Goal: Complete application form: Complete application form

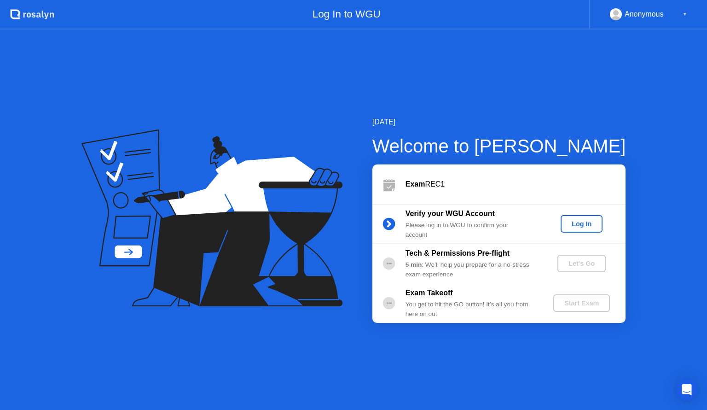
click at [573, 225] on button "Log In" at bounding box center [582, 224] width 42 height 18
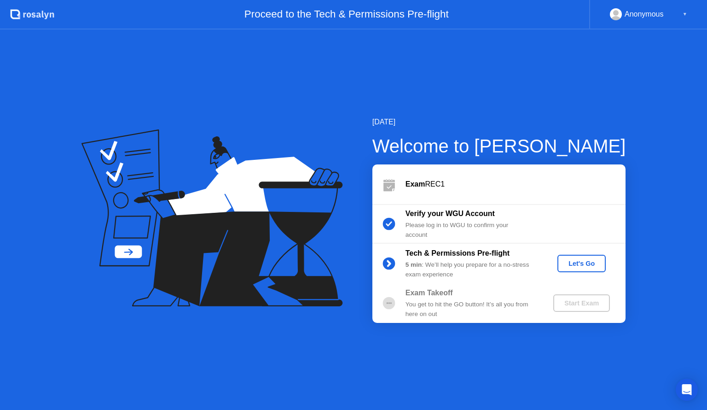
click at [575, 263] on div "Let's Go" at bounding box center [581, 263] width 41 height 7
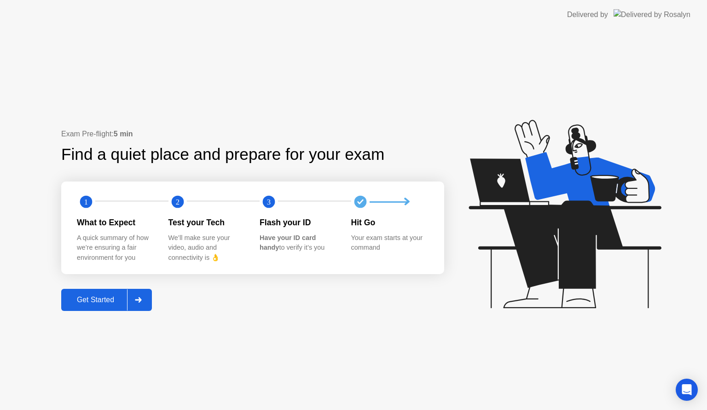
click at [104, 299] on div "Get Started" at bounding box center [95, 300] width 63 height 8
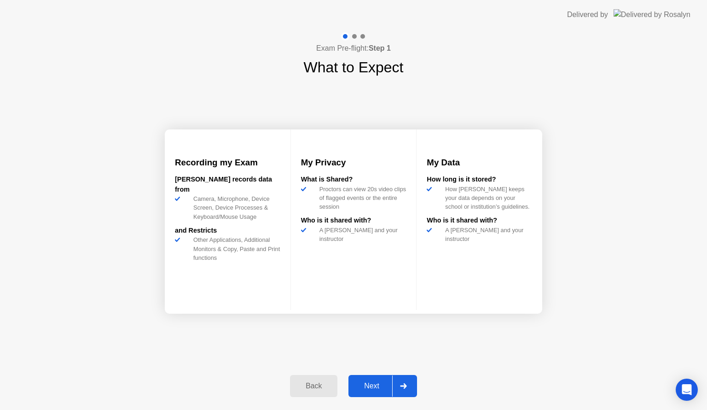
click at [362, 382] on div "Next" at bounding box center [371, 386] width 41 height 8
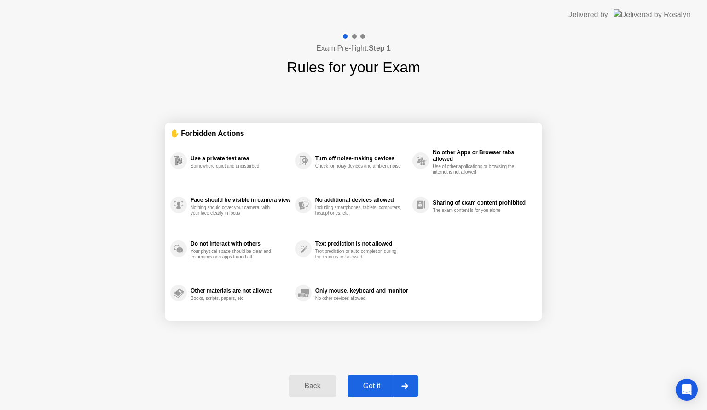
click at [362, 382] on div "Got it" at bounding box center [372, 386] width 43 height 8
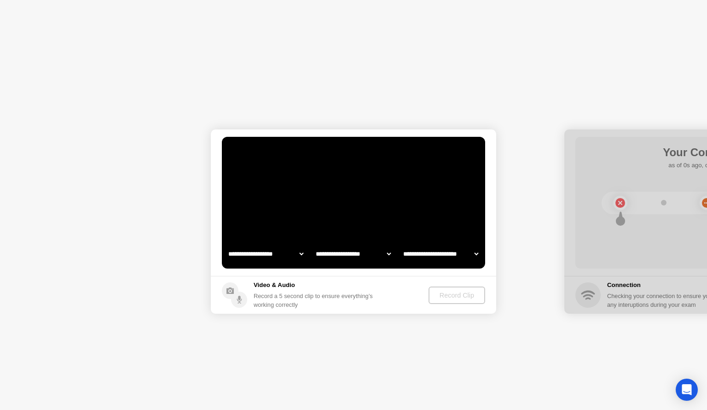
select select "**********"
select select "*******"
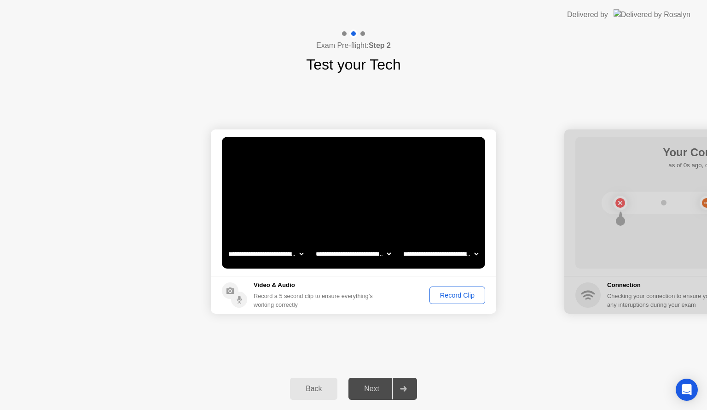
click at [456, 294] on div "Record Clip" at bounding box center [457, 295] width 49 height 7
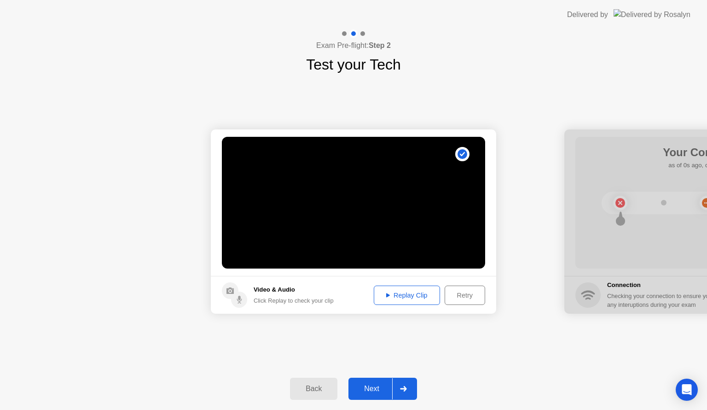
click at [403, 300] on button "Replay Clip" at bounding box center [407, 295] width 66 height 19
click at [386, 385] on div "Next" at bounding box center [371, 389] width 41 height 8
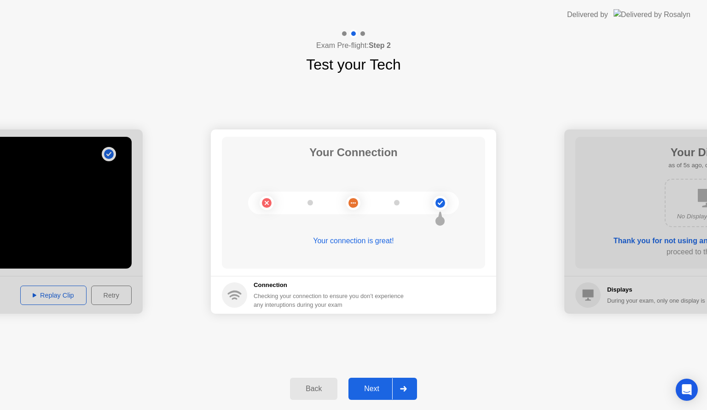
click at [378, 396] on button "Next" at bounding box center [383, 389] width 69 height 22
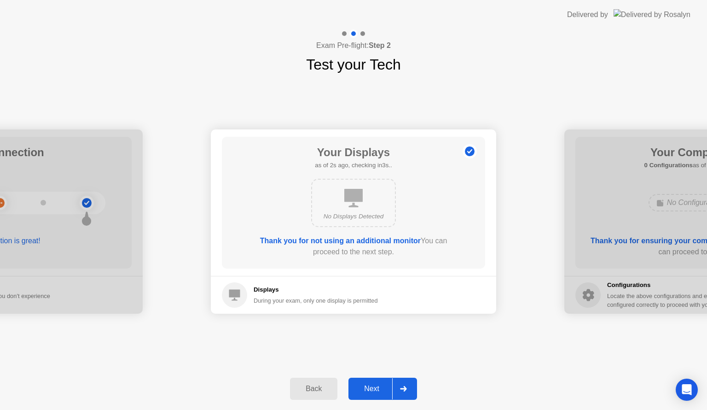
click at [364, 389] on div "Next" at bounding box center [371, 389] width 41 height 8
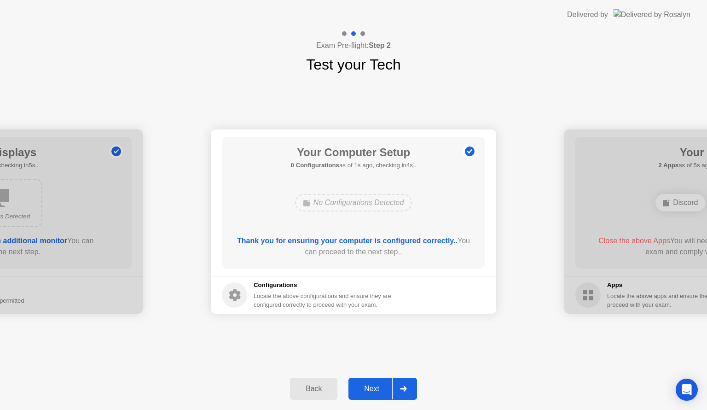
click at [364, 389] on div "Next" at bounding box center [371, 389] width 41 height 8
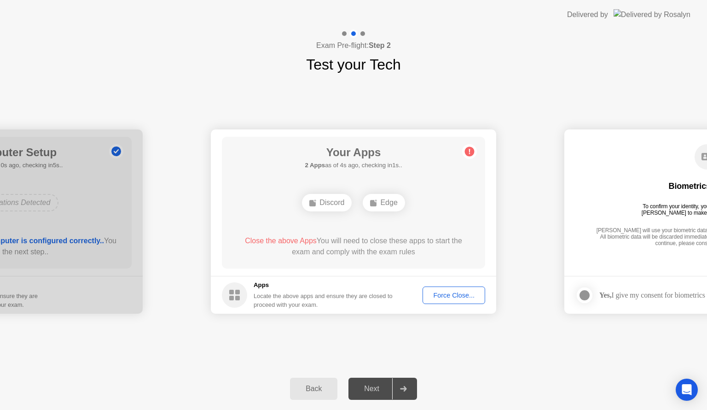
click at [450, 297] on div "Force Close..." at bounding box center [454, 295] width 56 height 7
click at [457, 296] on div "Force Close..." at bounding box center [454, 295] width 56 height 7
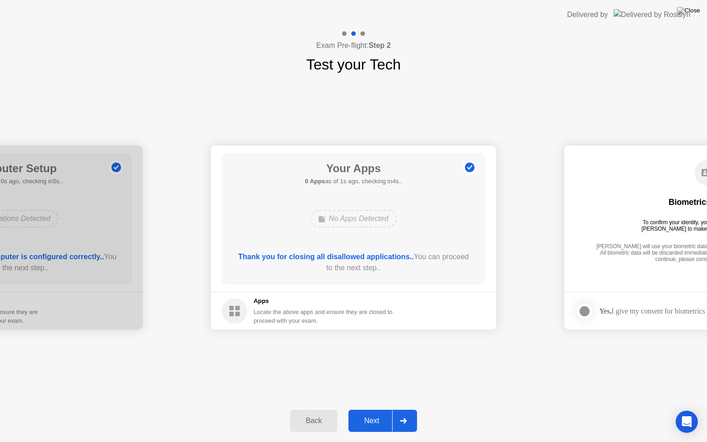
click at [377, 409] on div "Next" at bounding box center [371, 421] width 41 height 8
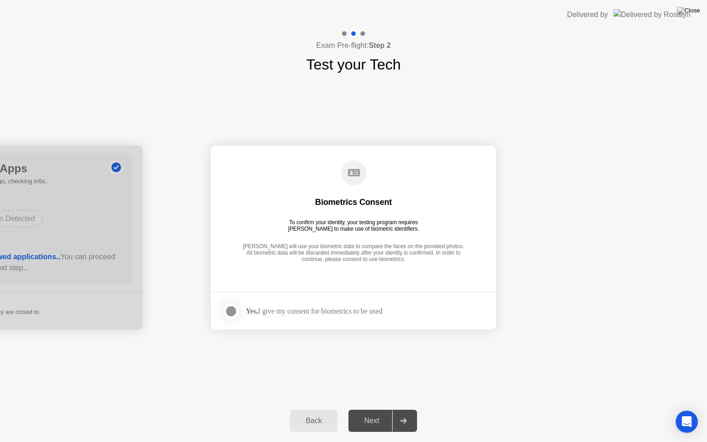
click at [237, 308] on div at bounding box center [231, 311] width 11 height 11
click at [372, 409] on div "Next" at bounding box center [371, 421] width 41 height 8
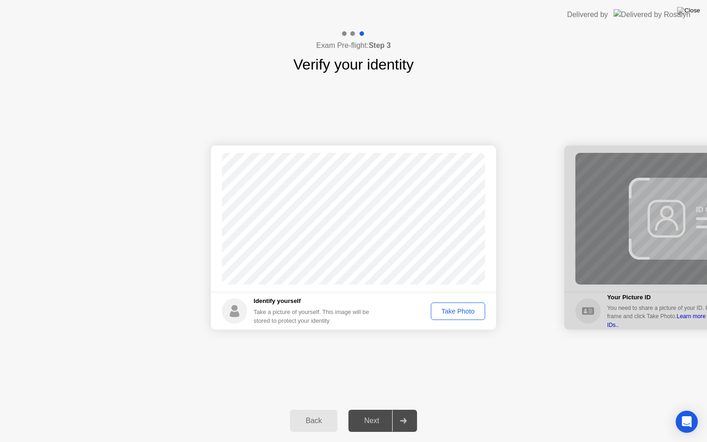
click at [444, 311] on div "Take Photo" at bounding box center [458, 311] width 48 height 7
click at [383, 405] on div "Back Next" at bounding box center [353, 421] width 707 height 42
click at [365, 409] on div "Next" at bounding box center [371, 421] width 41 height 8
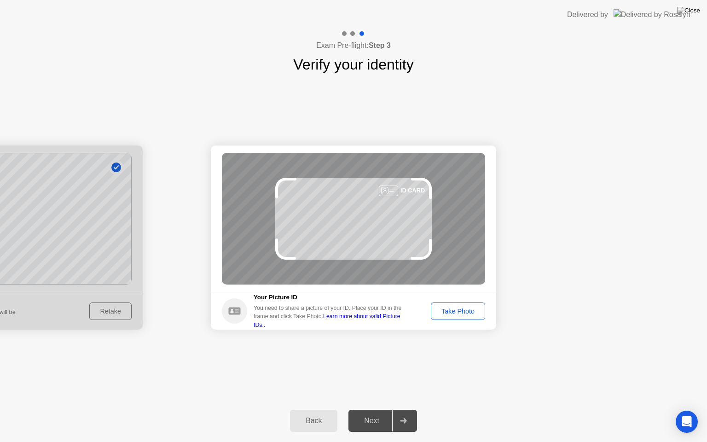
click at [280, 318] on div "You need to share a picture of your ID. Place your ID in the frame and click Ta…" at bounding box center [331, 316] width 155 height 25
click at [457, 310] on div "Take Photo" at bounding box center [458, 311] width 48 height 7
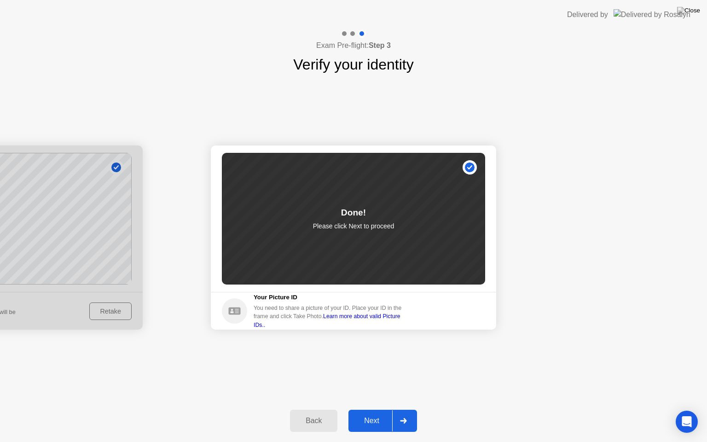
click at [380, 409] on div "Next" at bounding box center [371, 421] width 41 height 8
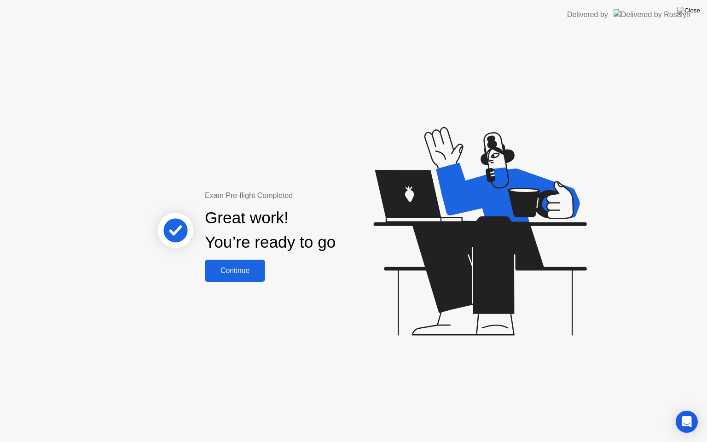
click at [234, 268] on div "Continue" at bounding box center [235, 271] width 55 height 8
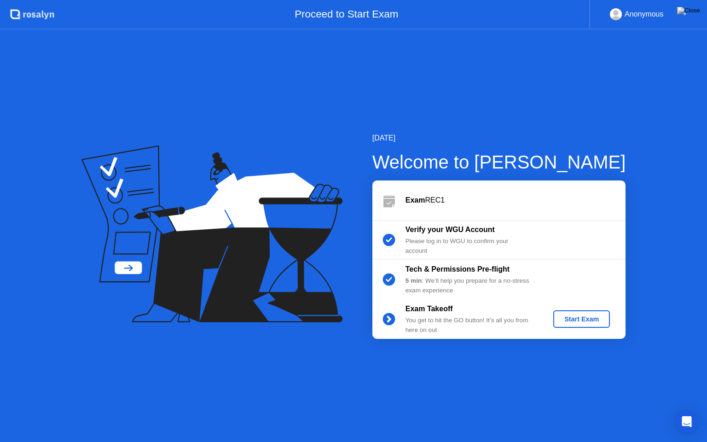
click at [586, 316] on div "Start Exam" at bounding box center [581, 319] width 49 height 7
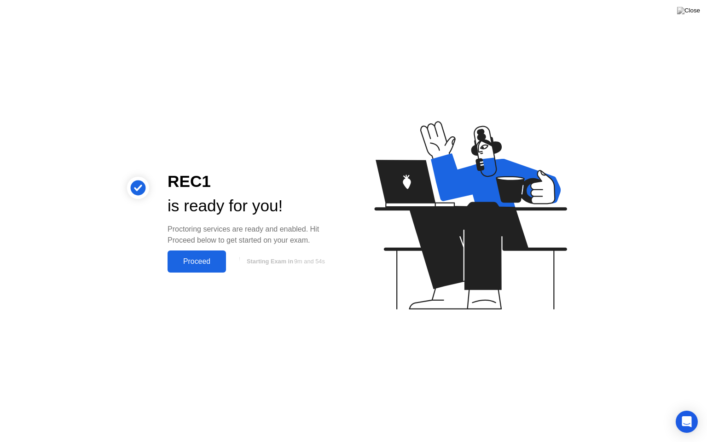
click at [192, 264] on div "Proceed" at bounding box center [196, 261] width 53 height 8
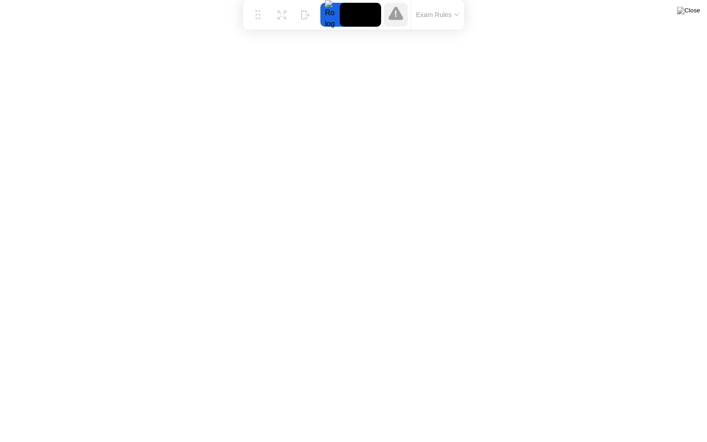
click at [459, 17] on button "Exam Rules" at bounding box center [438, 15] width 49 height 8
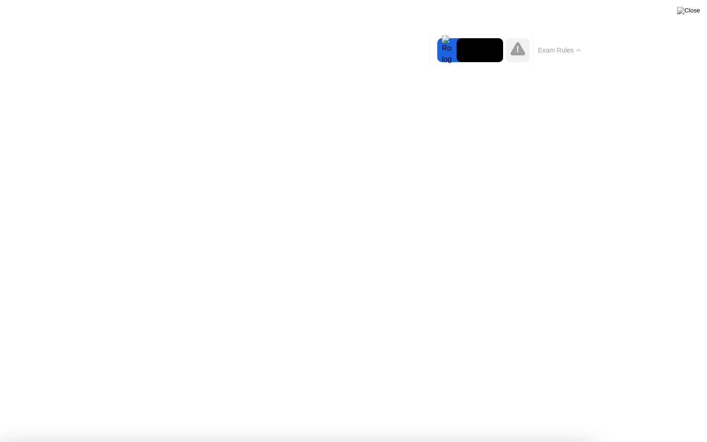
drag, startPoint x: 341, startPoint y: 382, endPoint x: 332, endPoint y: 378, distance: 10.7
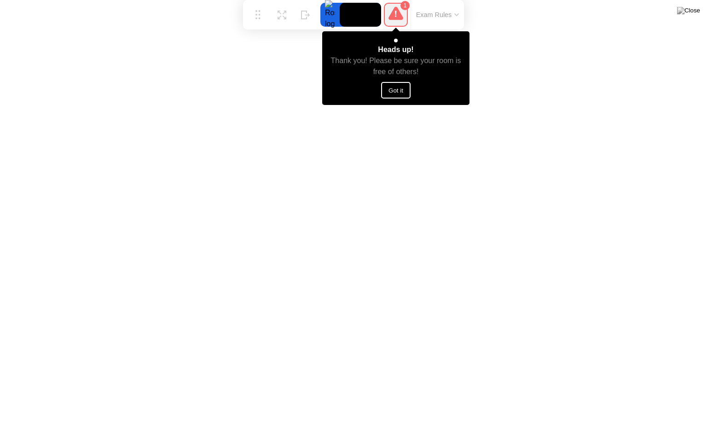
click at [396, 92] on button "Got it" at bounding box center [395, 90] width 29 height 17
